Goal: Check status: Check status

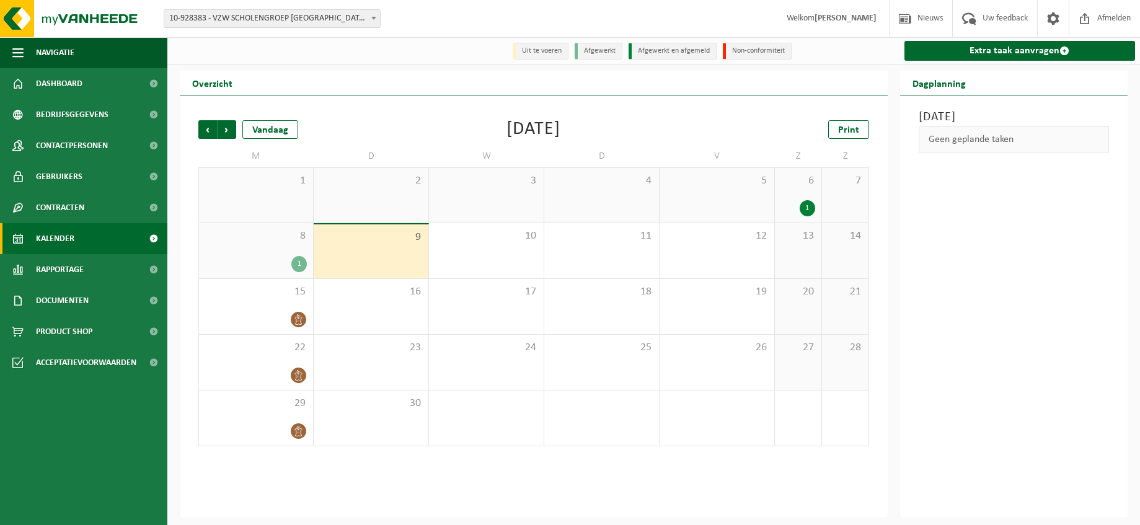
click at [372, 18] on b at bounding box center [373, 18] width 5 height 3
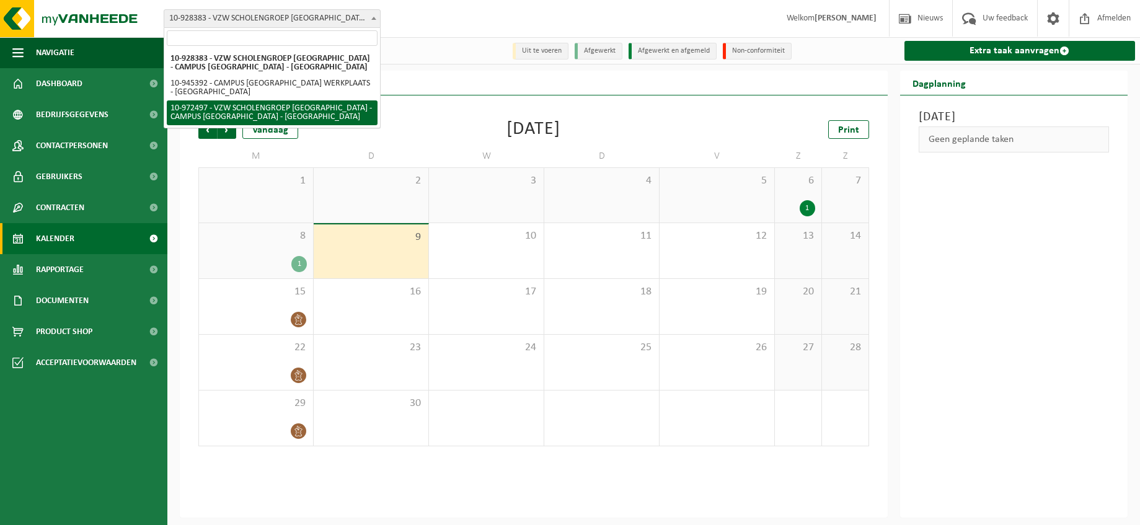
select select "156430"
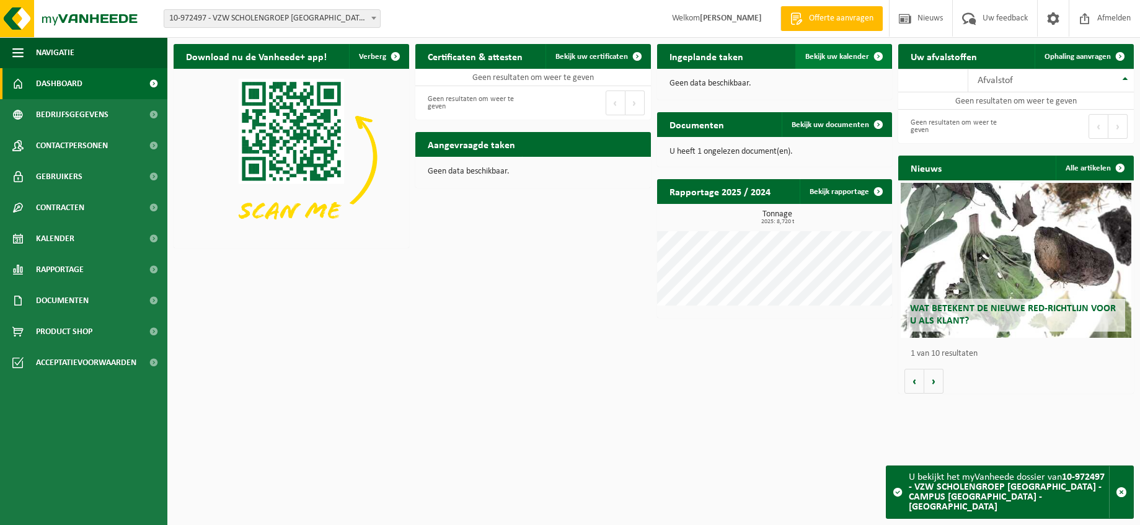
click at [836, 55] on span "Bekijk uw kalender" at bounding box center [837, 57] width 64 height 8
